Goal: Transaction & Acquisition: Book appointment/travel/reservation

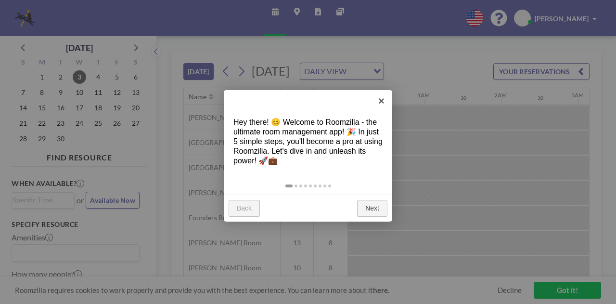
scroll to position [0, 1232]
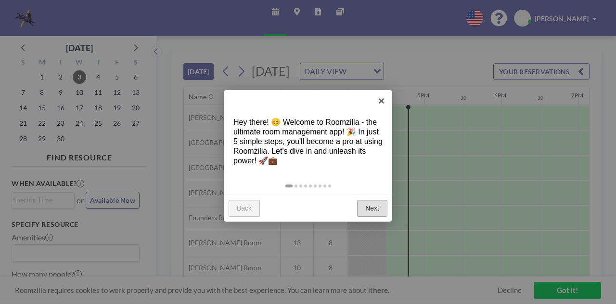
click at [365, 208] on link "Next" at bounding box center [372, 208] width 30 height 17
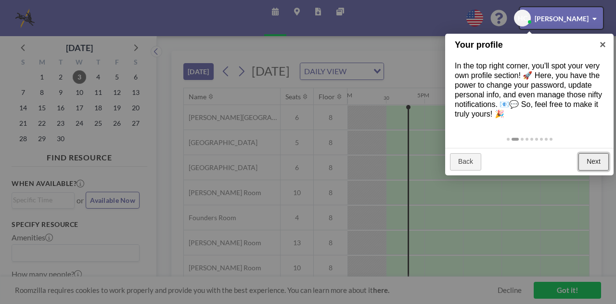
click at [598, 160] on link "Next" at bounding box center [594, 161] width 30 height 17
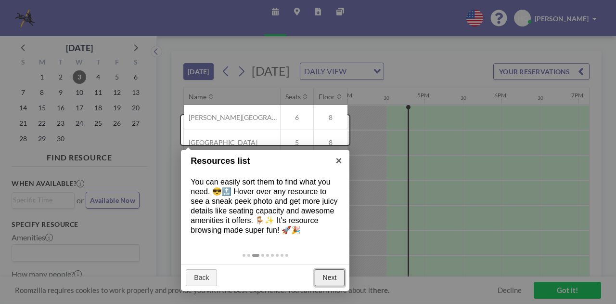
click at [335, 274] on link "Next" at bounding box center [330, 277] width 30 height 17
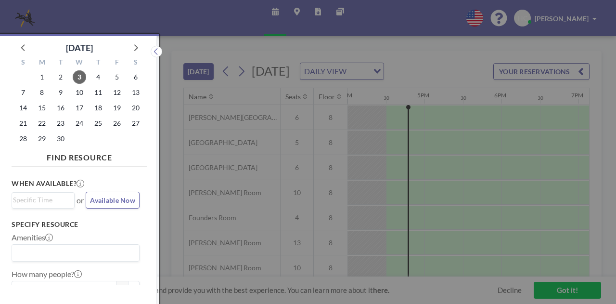
scroll to position [2, 0]
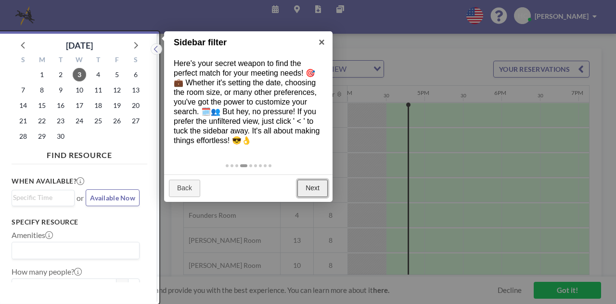
click at [315, 189] on link "Next" at bounding box center [313, 188] width 30 height 17
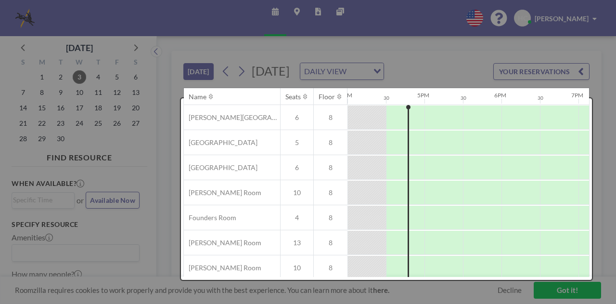
scroll to position [0, 0]
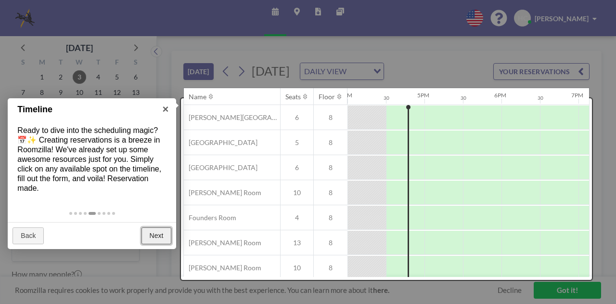
click at [148, 232] on link "Next" at bounding box center [157, 235] width 30 height 17
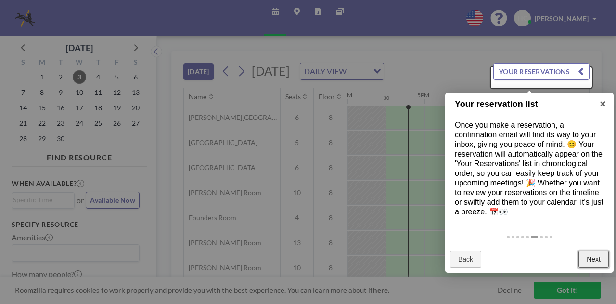
click at [601, 255] on link "Next" at bounding box center [594, 259] width 30 height 17
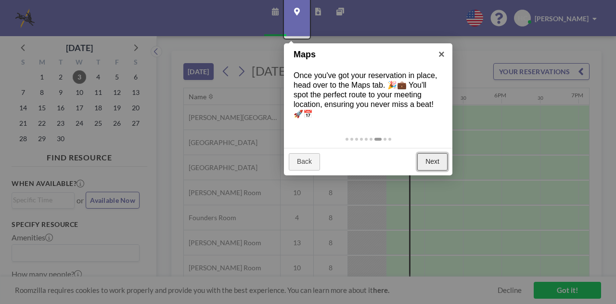
click at [427, 158] on link "Next" at bounding box center [432, 161] width 30 height 17
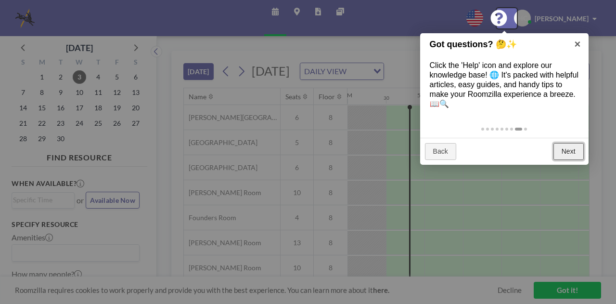
click at [567, 152] on link "Next" at bounding box center [569, 151] width 30 height 17
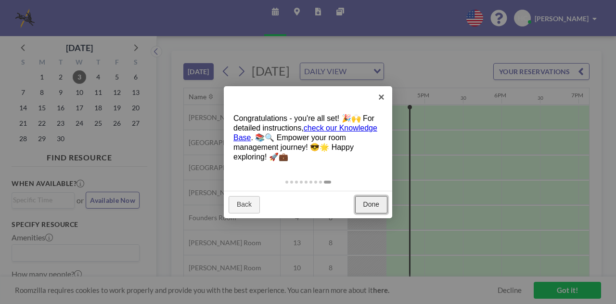
click at [368, 200] on link "Done" at bounding box center [371, 204] width 32 height 17
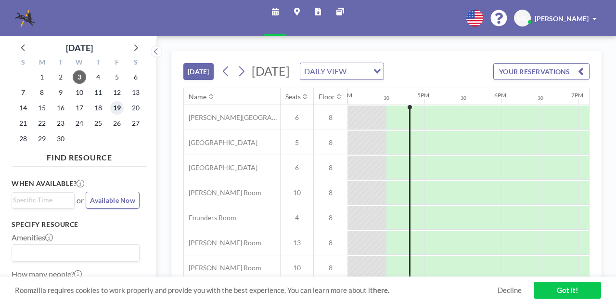
click at [119, 109] on span "19" at bounding box center [116, 107] width 13 height 13
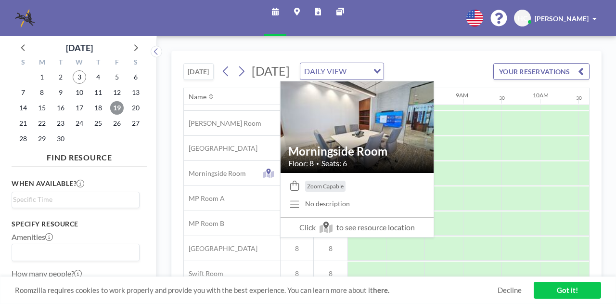
scroll to position [195, 578]
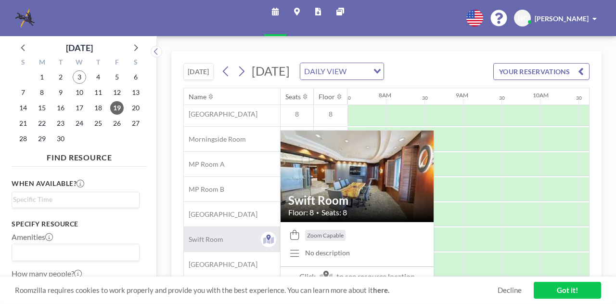
click at [220, 236] on span "Swift Room" at bounding box center [203, 239] width 39 height 9
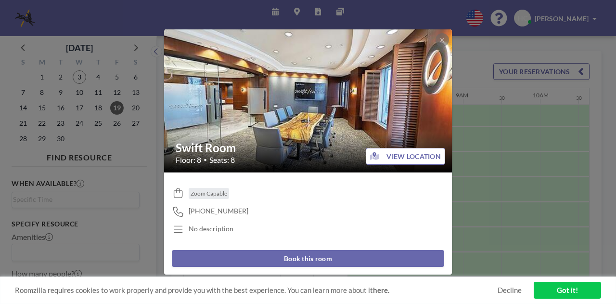
click at [342, 258] on button "Book this room" at bounding box center [308, 258] width 272 height 17
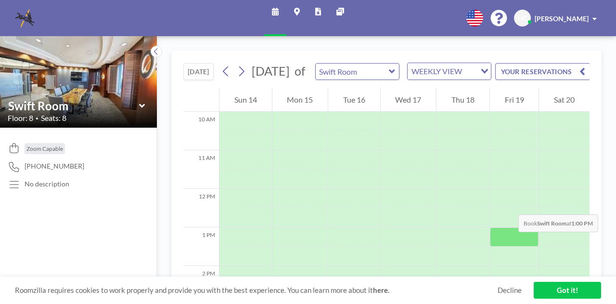
scroll to position [433, 0]
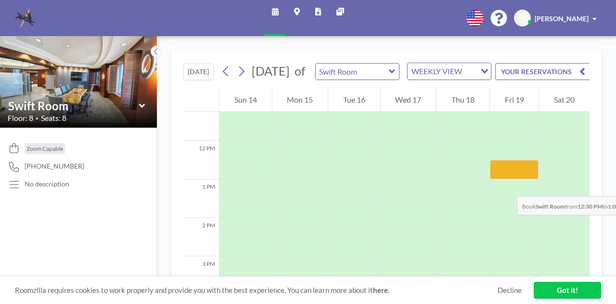
click at [507, 179] on div at bounding box center [514, 169] width 49 height 19
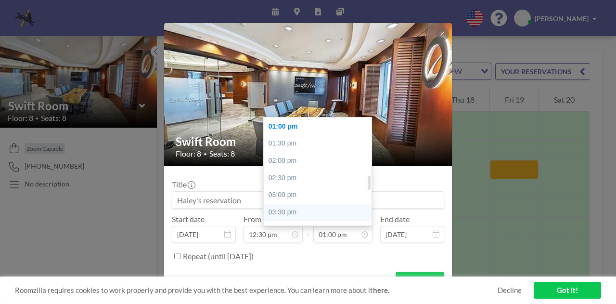
scroll to position [493, 0]
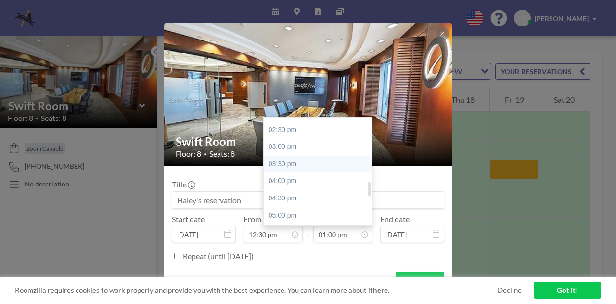
click at [311, 211] on div "05:00 pm" at bounding box center [320, 215] width 113 height 17
type input "05:00 pm"
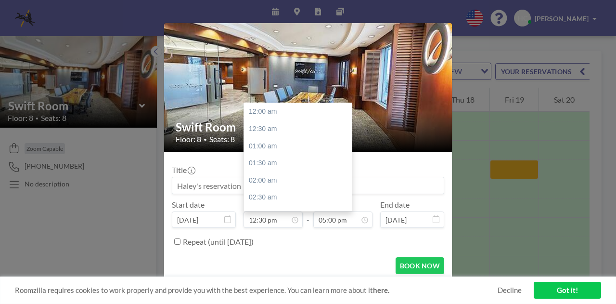
scroll to position [428, 0]
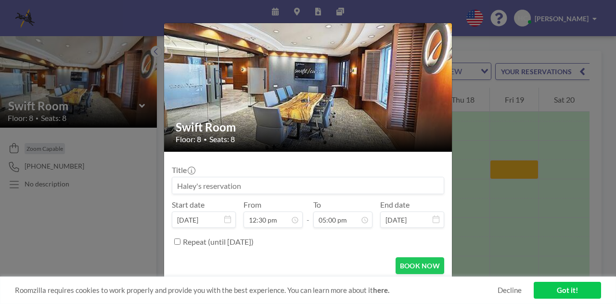
click at [262, 188] on input at bounding box center [308, 185] width 272 height 16
paste input "Tie Qian, MD"
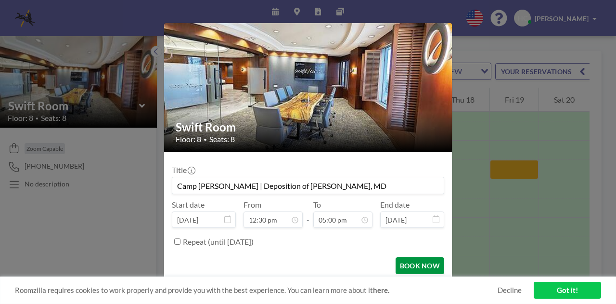
type input "Camp [PERSON_NAME] | Deposition of [PERSON_NAME], MD"
click at [398, 260] on button "BOOK NOW" at bounding box center [420, 265] width 49 height 17
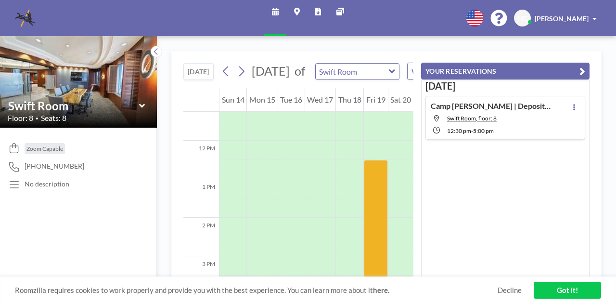
click at [585, 71] on icon "button" at bounding box center [583, 71] width 6 height 12
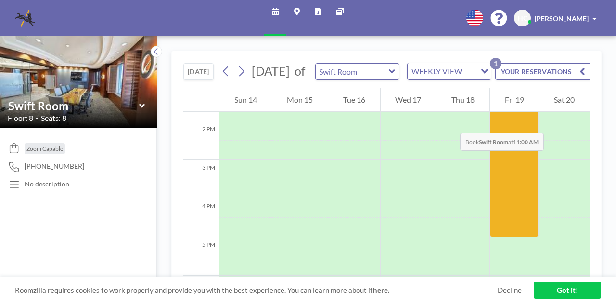
scroll to position [385, 0]
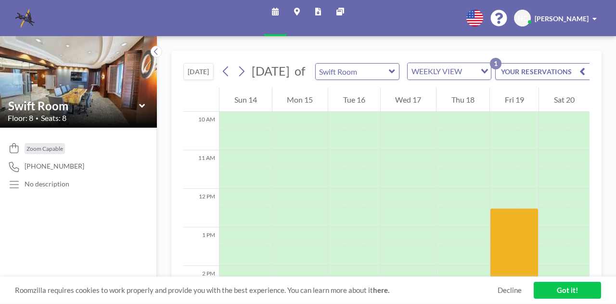
click at [200, 80] on button "[DATE]" at bounding box center [198, 71] width 30 height 17
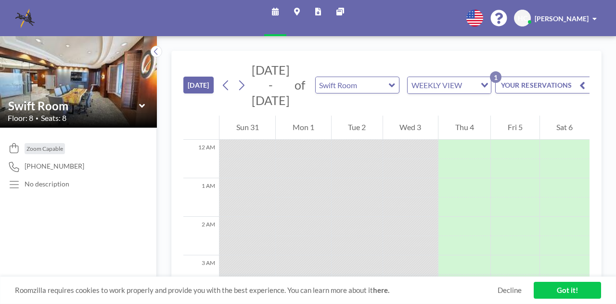
scroll to position [616, 0]
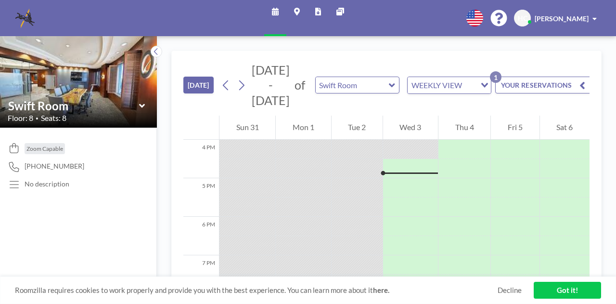
click at [595, 18] on span at bounding box center [595, 18] width 4 height 7
click at [537, 80] on button "YOUR RESERVATIONS 1" at bounding box center [543, 85] width 96 height 17
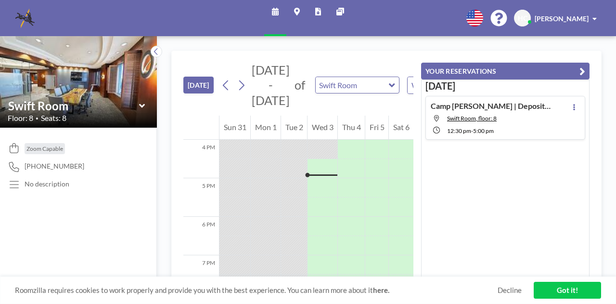
click at [584, 70] on icon "button" at bounding box center [583, 71] width 6 height 12
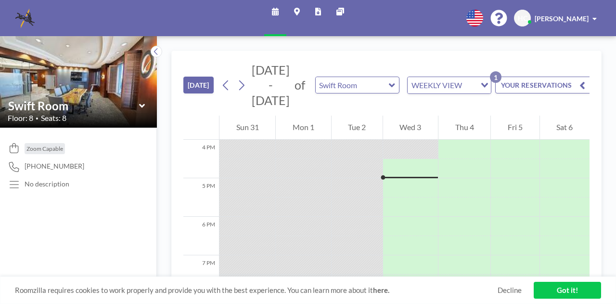
click at [564, 292] on link "Got it!" at bounding box center [567, 290] width 67 height 17
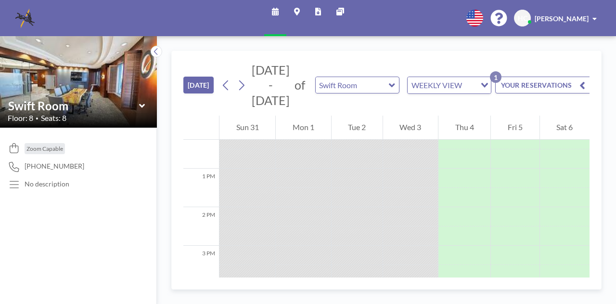
scroll to position [424, 0]
click at [585, 85] on button "YOUR RESERVATIONS 1" at bounding box center [543, 85] width 96 height 17
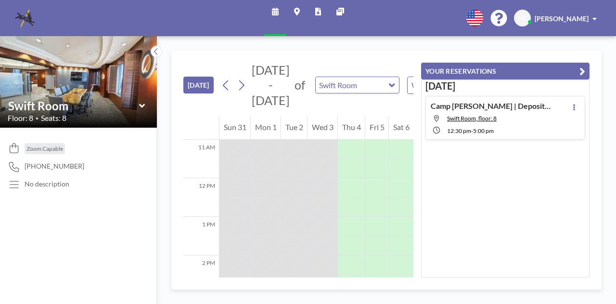
click at [581, 68] on icon "button" at bounding box center [583, 71] width 6 height 12
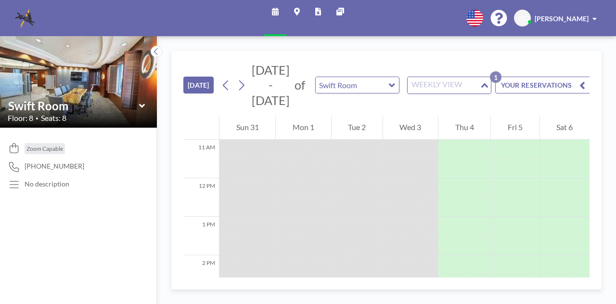
click at [482, 84] on icon "Search for option" at bounding box center [484, 85] width 7 height 5
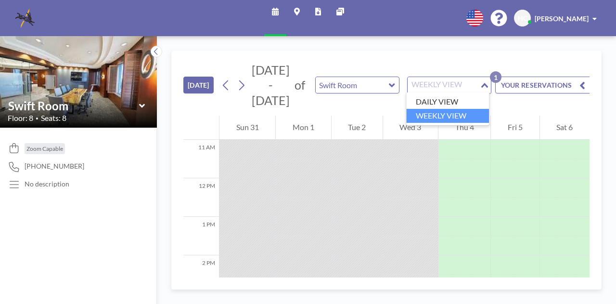
click at [453, 111] on li "WEEKLY VIEW" at bounding box center [447, 116] width 83 height 14
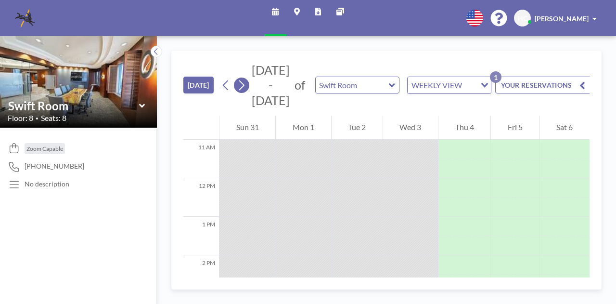
click at [245, 87] on icon at bounding box center [241, 85] width 9 height 14
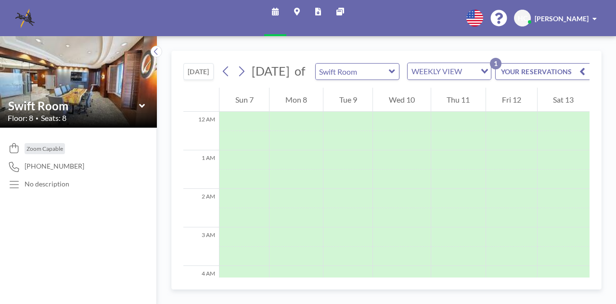
scroll to position [289, 0]
click at [243, 77] on icon at bounding box center [241, 71] width 5 height 10
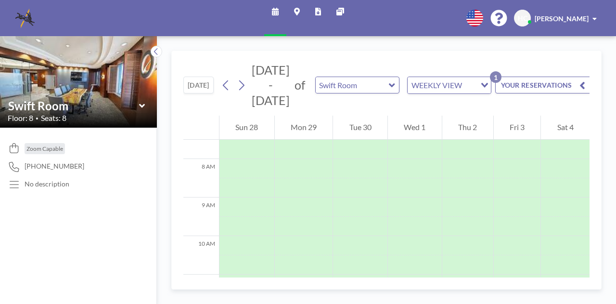
click at [30, 15] on img at bounding box center [24, 18] width 19 height 19
click at [244, 88] on icon at bounding box center [241, 85] width 9 height 14
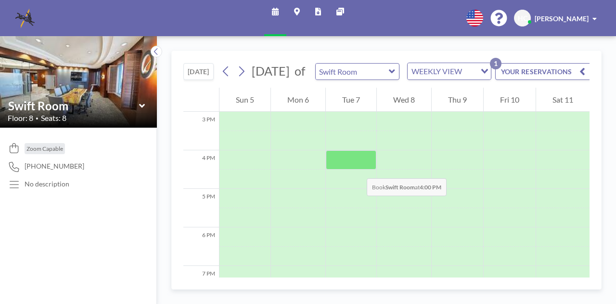
scroll to position [530, 0]
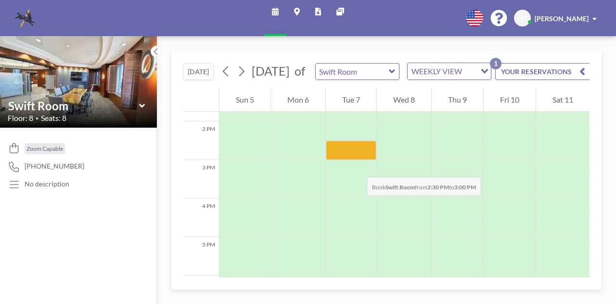
click at [357, 160] on div at bounding box center [351, 150] width 51 height 19
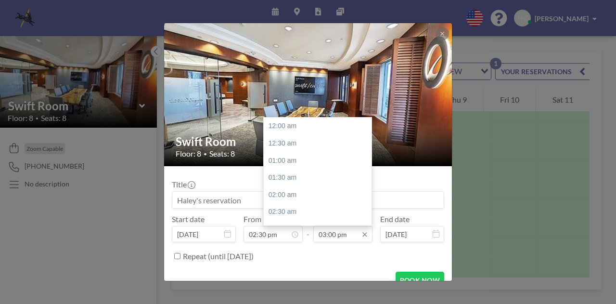
scroll to position [514, 0]
click at [307, 208] on div "05:30 pm" at bounding box center [320, 211] width 113 height 17
type input "05:30 pm"
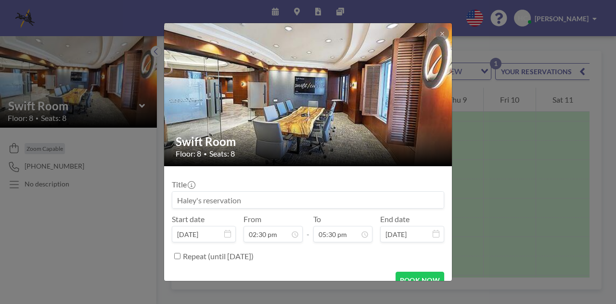
paste input "Camp, Charles v. Darovec, John | Deposition of Efosa Ogiamien, MD"
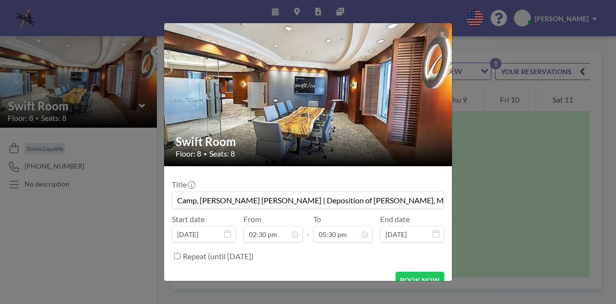
drag, startPoint x: 225, startPoint y: 200, endPoint x: 195, endPoint y: 200, distance: 29.8
click at [195, 200] on input "Camp, Charles v. Darovec, John | Deposition of Efosa Ogiamien, MD" at bounding box center [308, 200] width 272 height 16
drag, startPoint x: 253, startPoint y: 200, endPoint x: 233, endPoint y: 198, distance: 19.8
click at [233, 198] on input "Camp v. Darovec, John | Deposition of Efosa Ogiamien, MD" at bounding box center [308, 200] width 272 height 16
click at [384, 203] on input "Camp [PERSON_NAME] | Deposition of [PERSON_NAME], [GEOGRAPHIC_DATA]" at bounding box center [308, 200] width 272 height 16
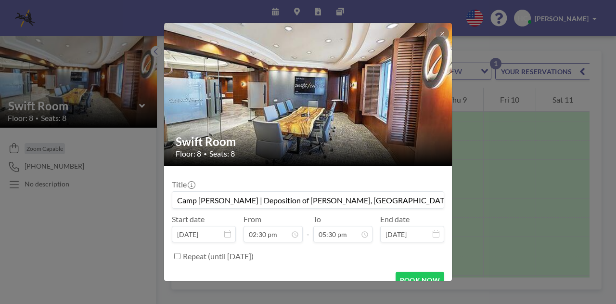
scroll to position [14, 0]
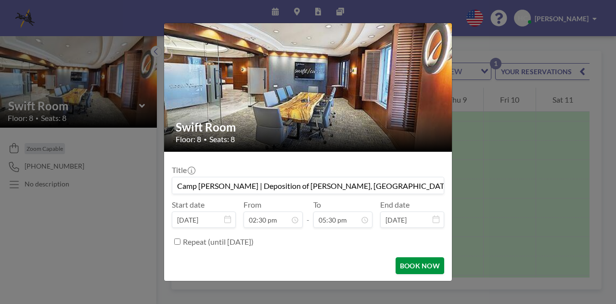
type input "Camp [PERSON_NAME] | Deposition of [PERSON_NAME], [GEOGRAPHIC_DATA]"
click at [418, 264] on button "BOOK NOW" at bounding box center [420, 265] width 49 height 17
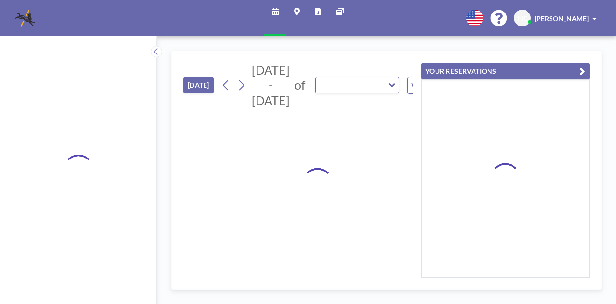
type input "Swift Room"
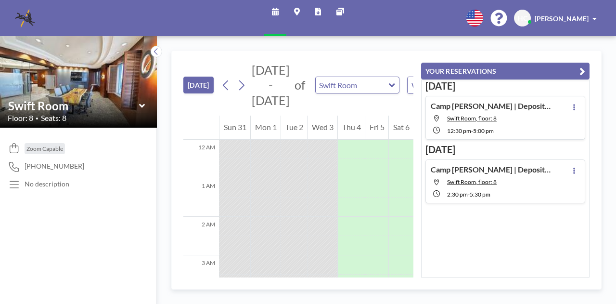
scroll to position [635, 0]
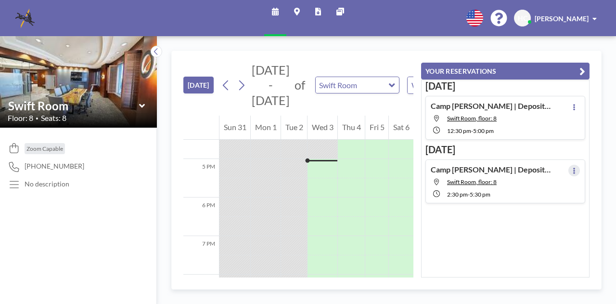
click at [572, 168] on icon at bounding box center [574, 171] width 4 height 6
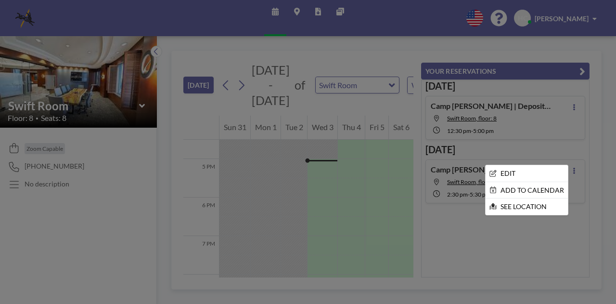
click at [589, 157] on div at bounding box center [308, 152] width 616 height 304
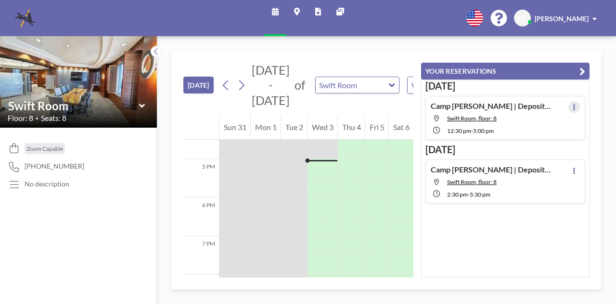
click at [572, 103] on button at bounding box center [575, 107] width 12 height 12
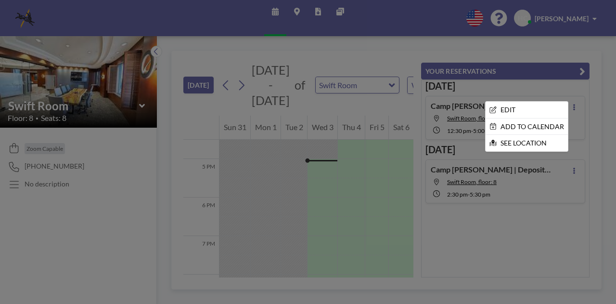
click at [579, 101] on div at bounding box center [308, 152] width 616 height 304
